Goal: Obtain resource: Download file/media

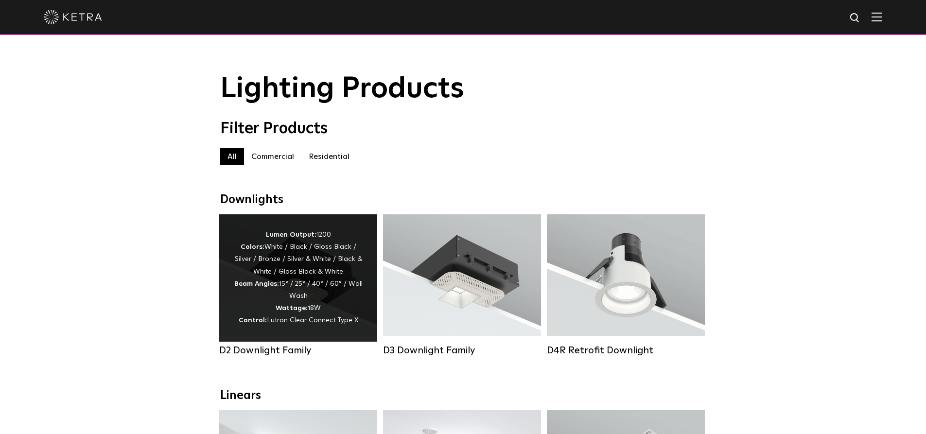
click at [315, 288] on div "Lumen Output: 1200 Colors: White / Black / Gloss Black / Silver / Bronze / Silv…" at bounding box center [298, 278] width 129 height 98
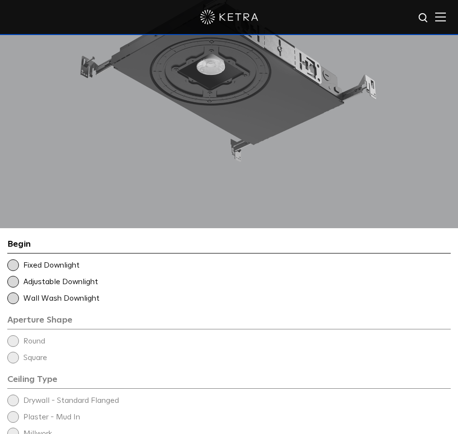
scroll to position [1118, 0]
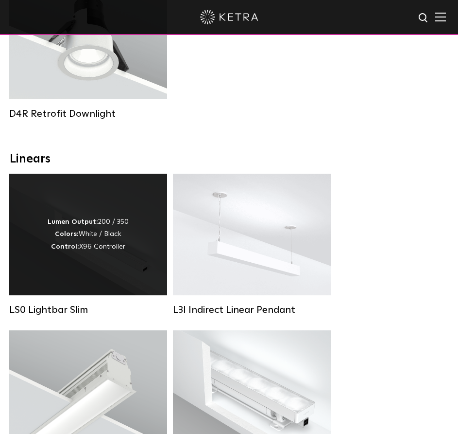
scroll to position [389, 0]
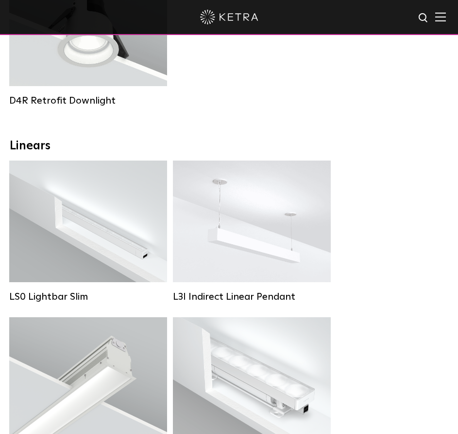
click at [429, 15] on img at bounding box center [424, 18] width 12 height 12
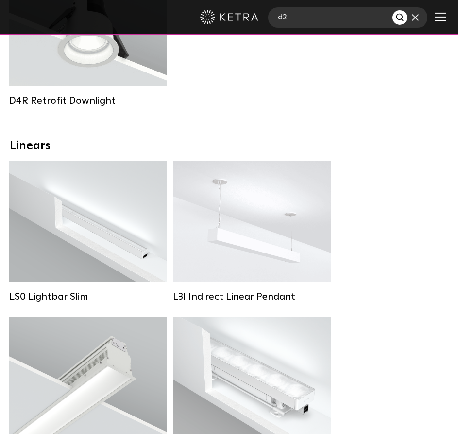
type input "d2"
click at [393, 10] on button "Search" at bounding box center [400, 17] width 15 height 15
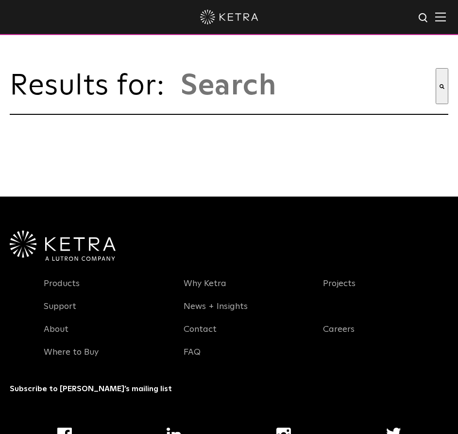
type input "d2"
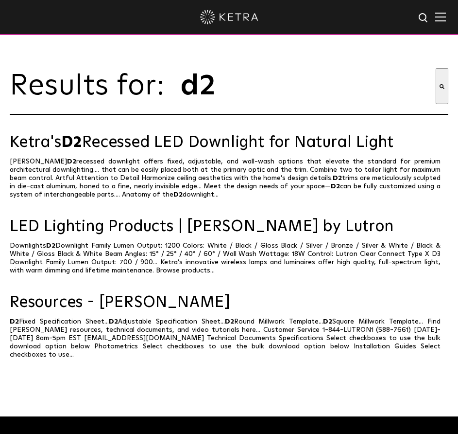
click at [446, 13] on img at bounding box center [441, 16] width 11 height 9
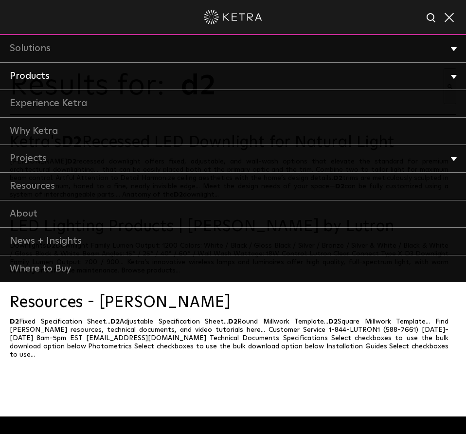
click at [17, 74] on link "Products" at bounding box center [233, 77] width 466 height 28
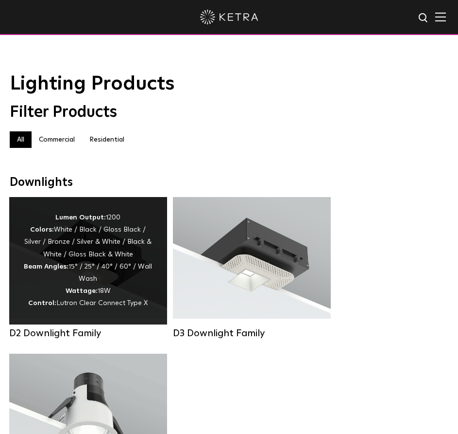
click at [95, 294] on strong "Wattage:" at bounding box center [82, 290] width 32 height 7
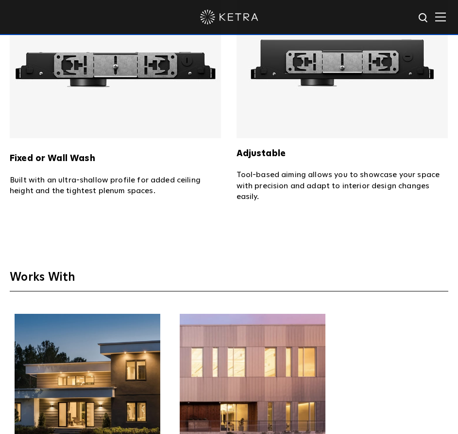
scroll to position [2576, 0]
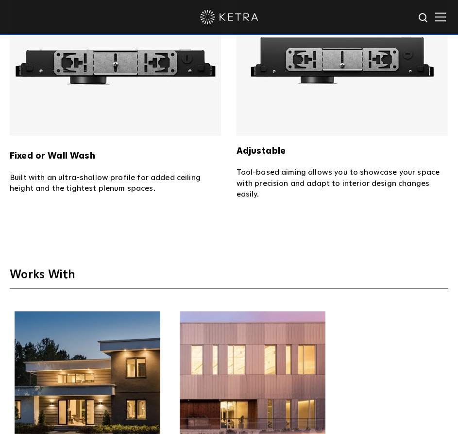
click at [254, 167] on p "Tool-based aiming allows you to showcase your space with precision and adapt to…" at bounding box center [343, 183] width 212 height 33
click at [277, 81] on img at bounding box center [342, 63] width 211 height 146
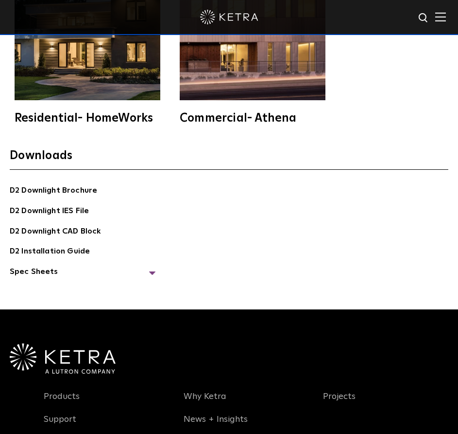
scroll to position [2917, 0]
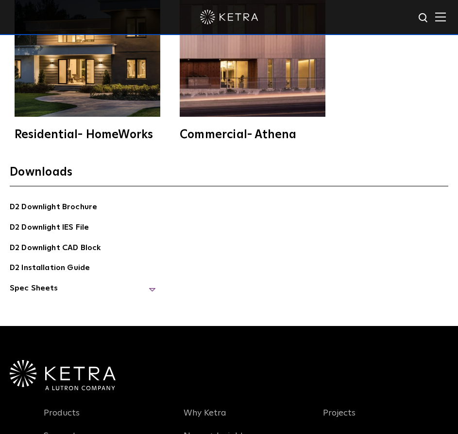
click at [39, 282] on span "Spec Sheets" at bounding box center [83, 292] width 146 height 20
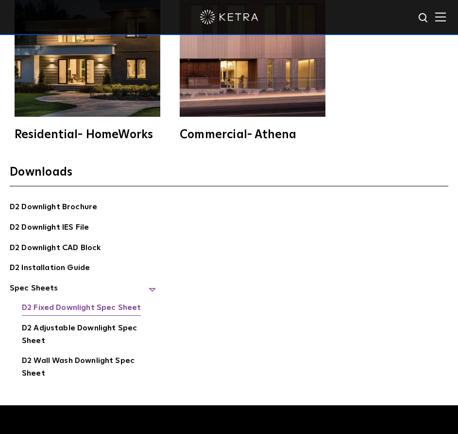
click at [107, 301] on link "D2 Fixed Downlight Spec Sheet" at bounding box center [81, 308] width 119 height 14
